Goal: Browse casually: Explore the website without a specific task or goal

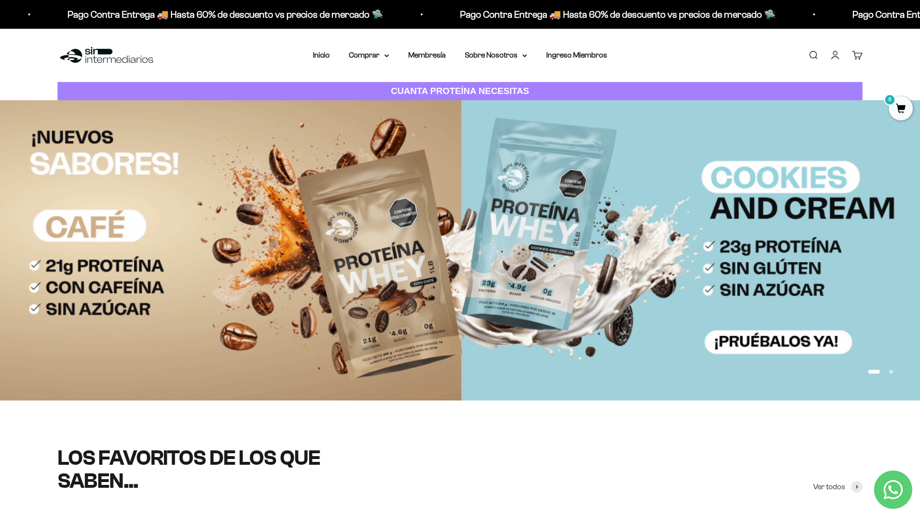
scroll to position [93, 0]
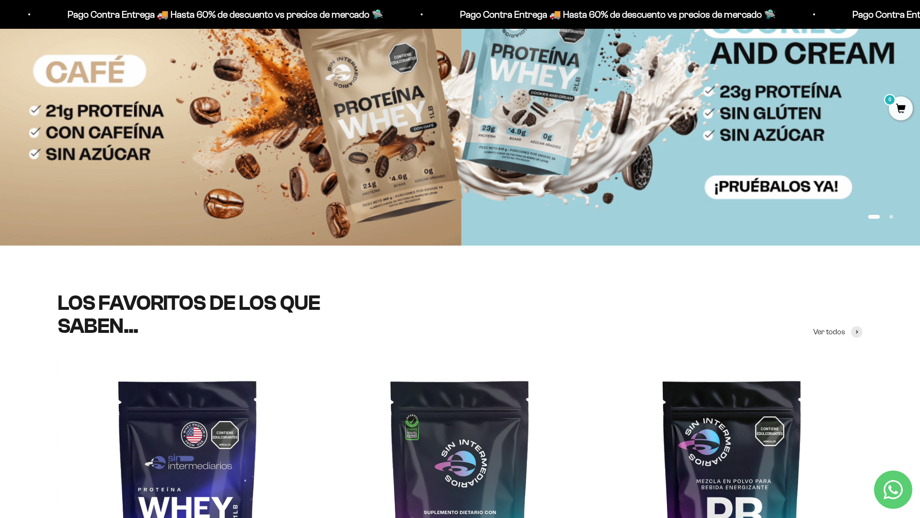
scroll to position [154, 0]
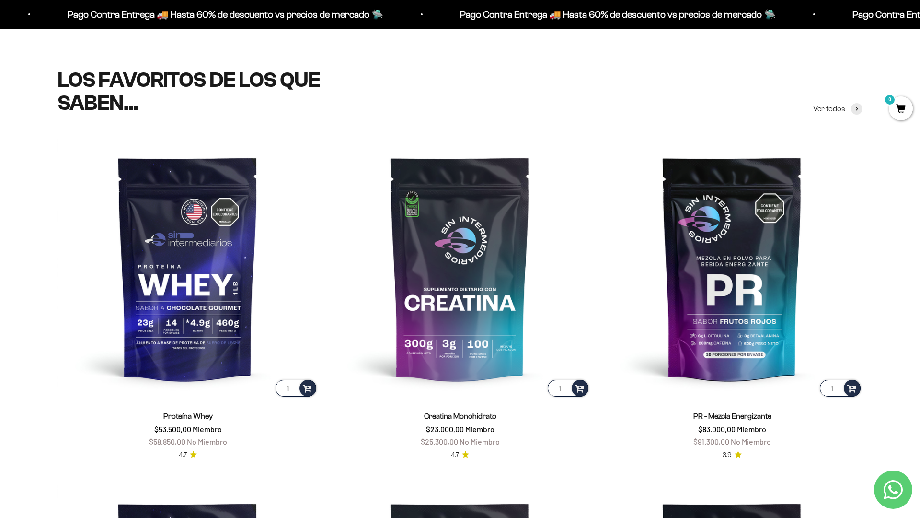
scroll to position [378, 0]
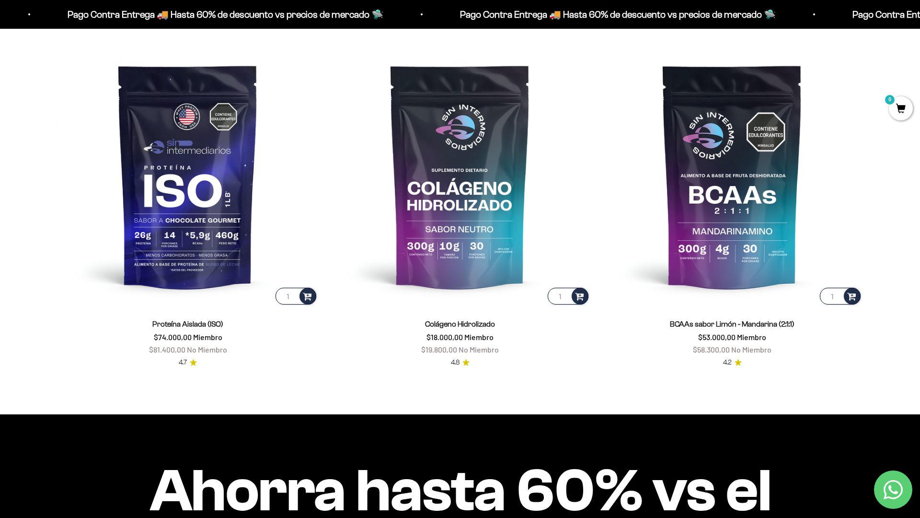
scroll to position [879, 0]
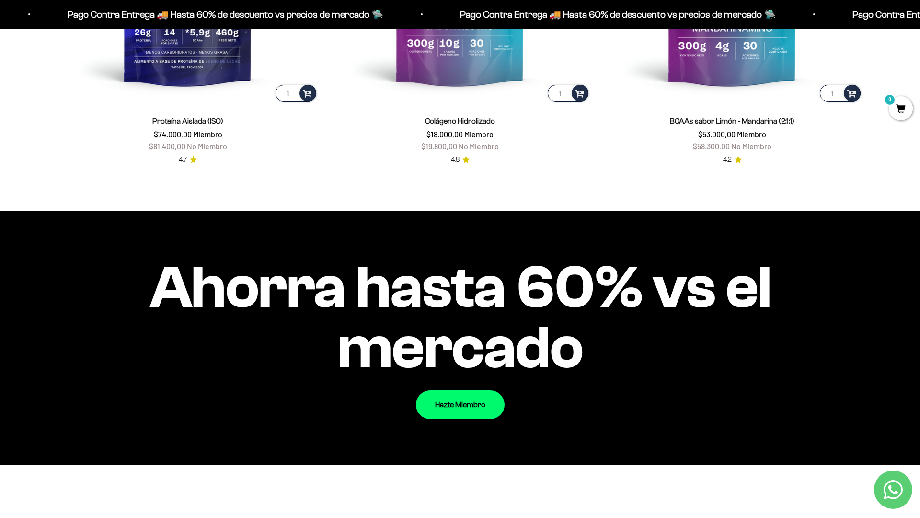
scroll to position [1086, 0]
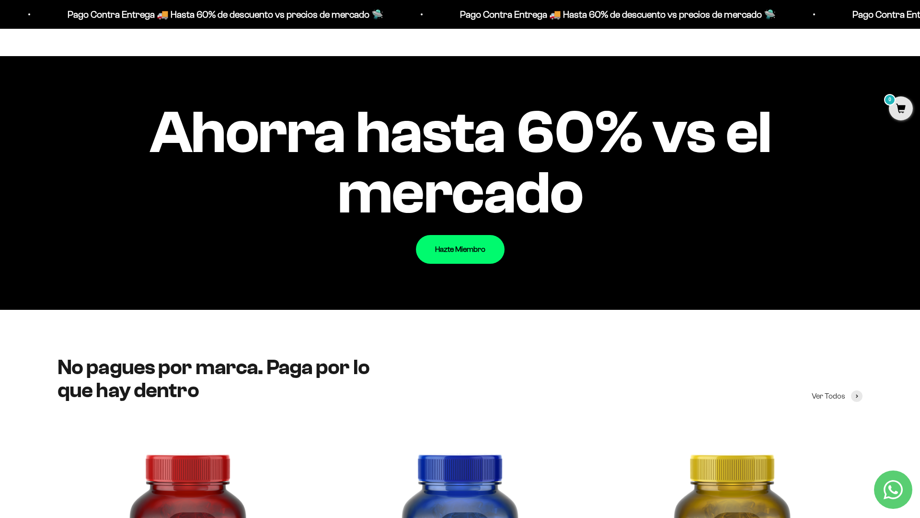
scroll to position [1231, 0]
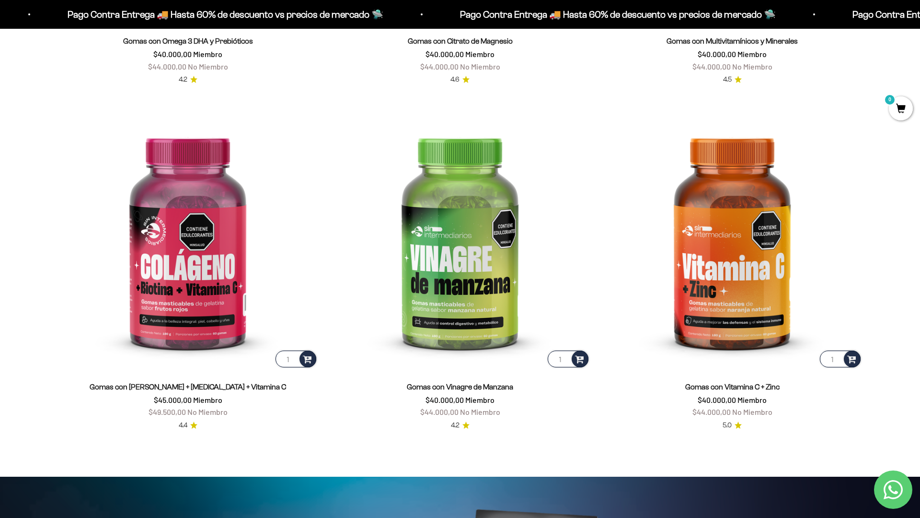
click at [920, 22] on html "Ir al contenido Pago Contra Entrega 🚚 Hasta 60% de descuento vs precios [PERSON…" at bounding box center [460, 480] width 920 height 4630
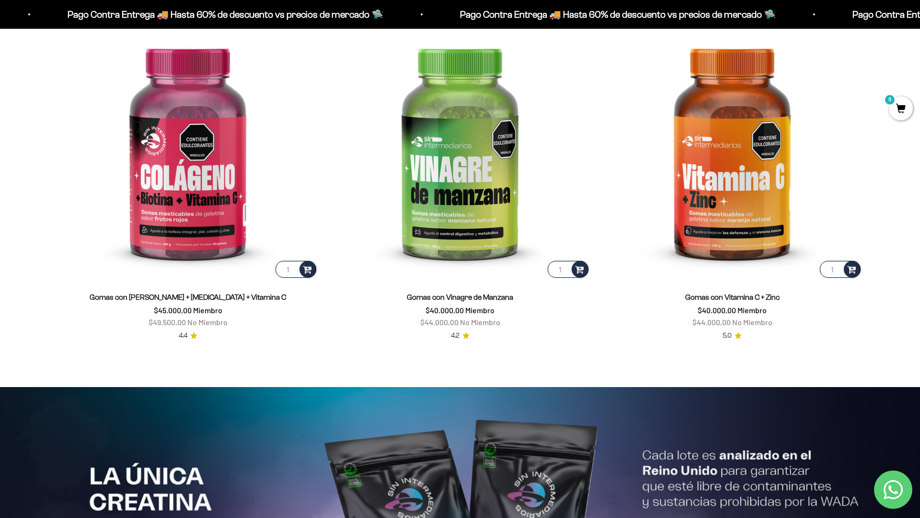
click at [920, 22] on html "Ir al contenido Pago Contra Entrega 🚚 Hasta 60% de descuento vs precios [PERSON…" at bounding box center [460, 390] width 920 height 4630
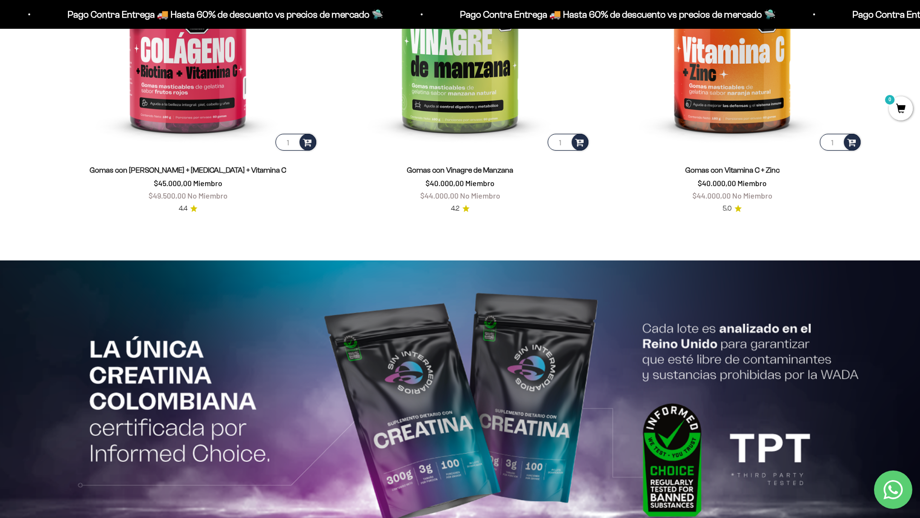
click at [920, 22] on html "Ir al contenido Pago Contra Entrega 🚚 Hasta 60% de descuento vs precios [PERSON…" at bounding box center [460, 263] width 920 height 4630
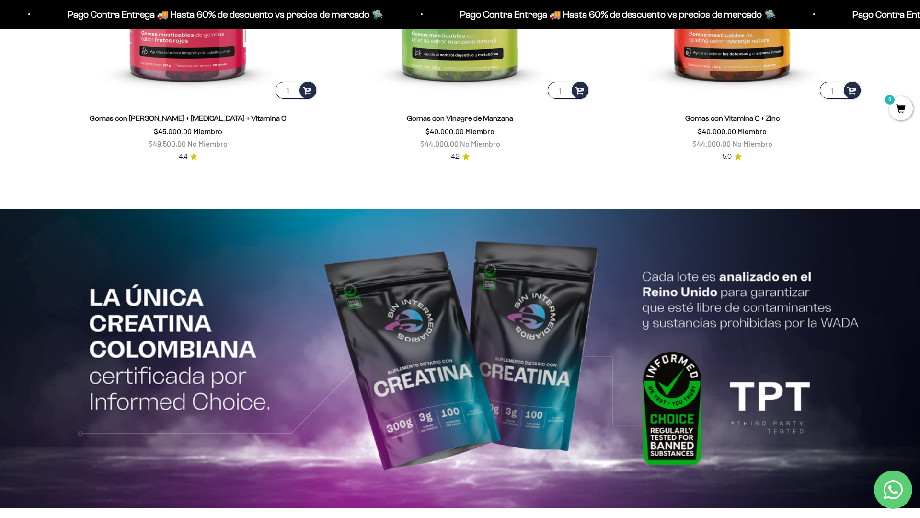
click at [920, 22] on html "Ir al contenido Pago Contra Entrega 🚚 Hasta 60% de descuento vs precios [PERSON…" at bounding box center [460, 211] width 920 height 4630
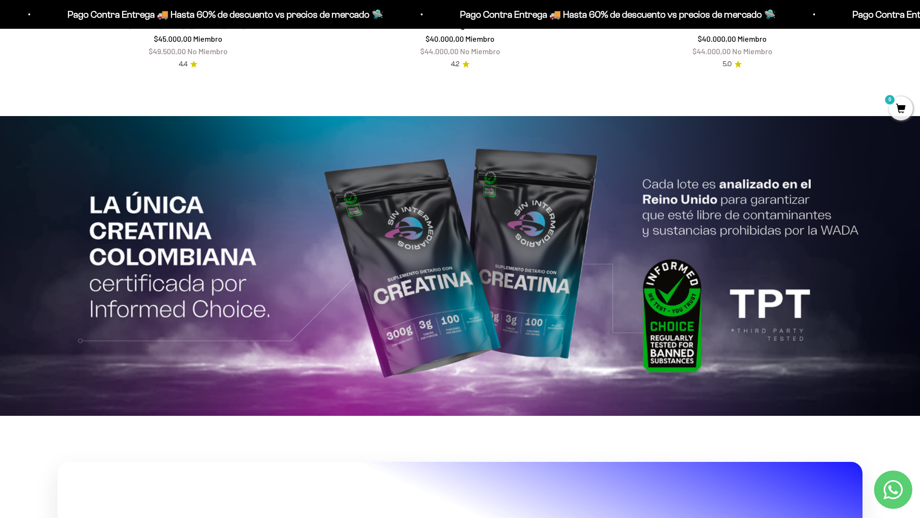
click at [840, 517] on html "Ir al contenido Pago Contra Entrega 🚚 Hasta 60% de descuento vs precios [PERSON…" at bounding box center [460, 119] width 920 height 4630
click at [920, 22] on html "Ir al contenido Pago Contra Entrega 🚚 Hasta 60% de descuento vs precios [PERSON…" at bounding box center [460, 119] width 920 height 4630
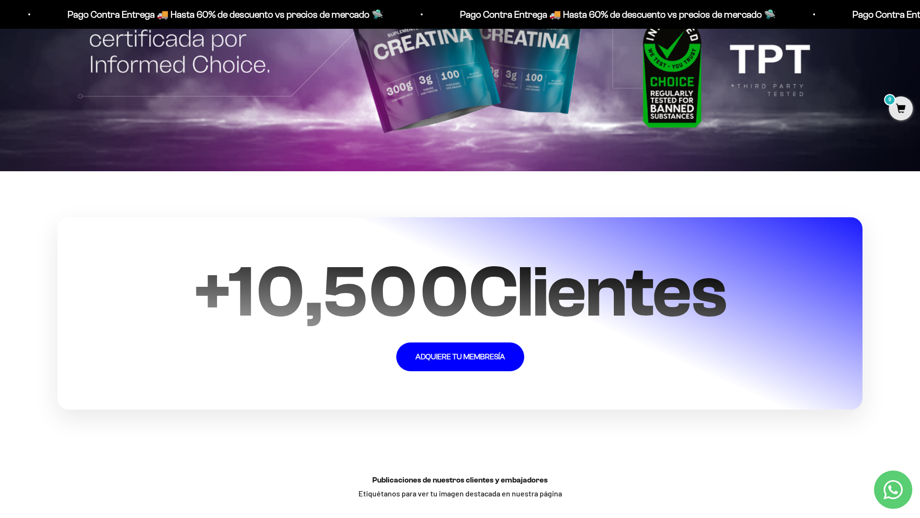
scroll to position [2441, 0]
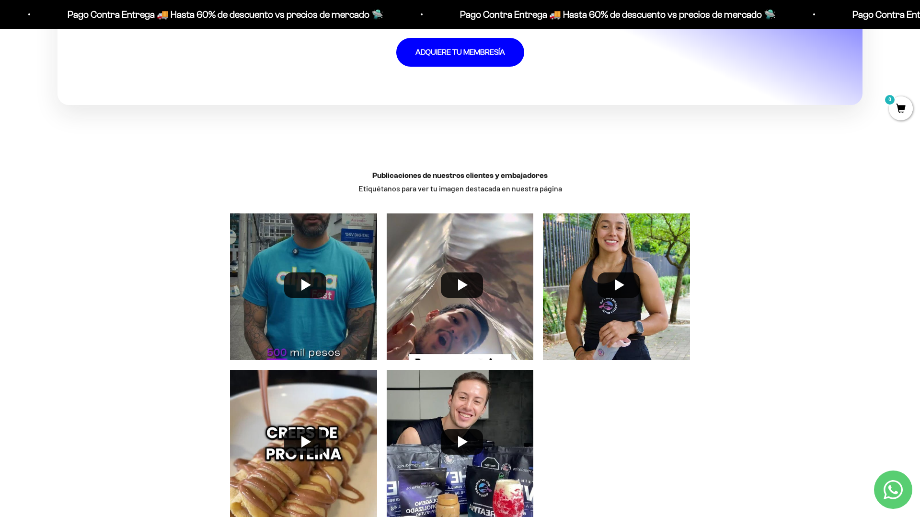
click at [888, 371] on div "Publicaciones de nuestros clientes y embajadores Etiquétanos para ver tu imagen…" at bounding box center [460, 356] width 920 height 390
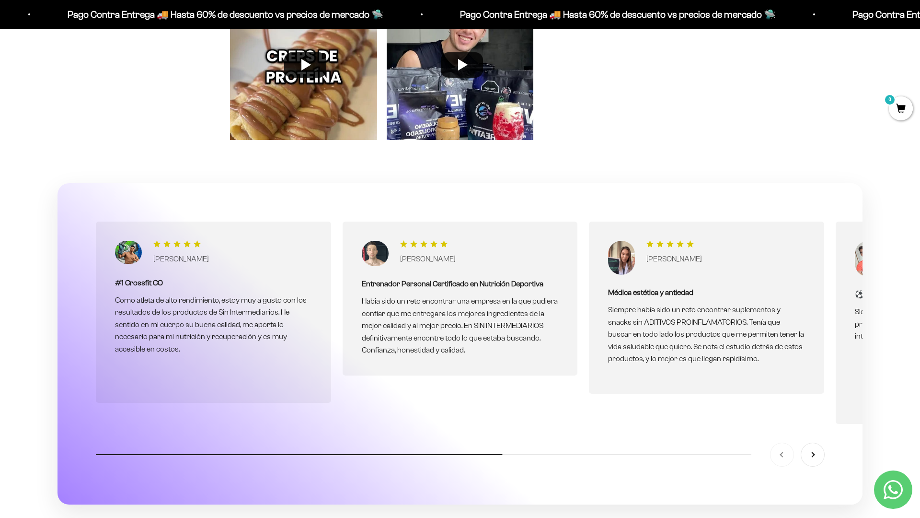
scroll to position [3122, 0]
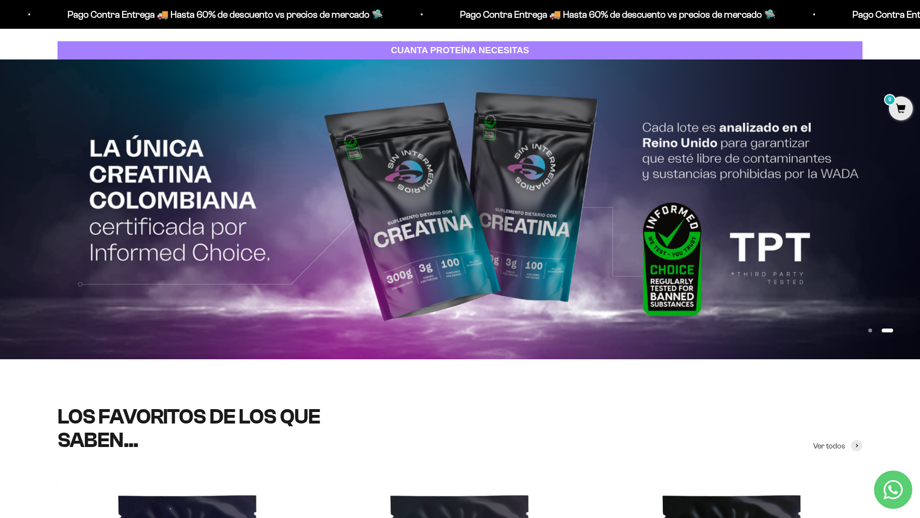
scroll to position [0, 0]
